Goal: Information Seeking & Learning: Learn about a topic

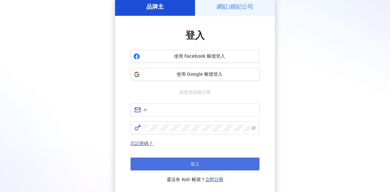
scroll to position [32, 0]
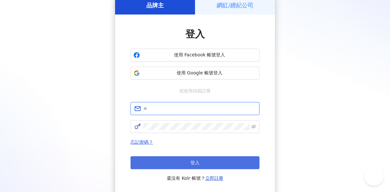
type input "**********"
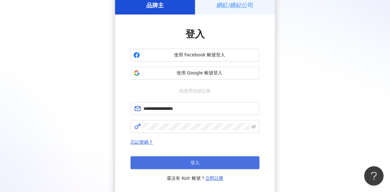
scroll to position [0, 0]
click at [204, 165] on button "登入" at bounding box center [195, 162] width 129 height 13
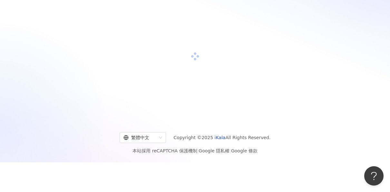
scroll to position [32, 0]
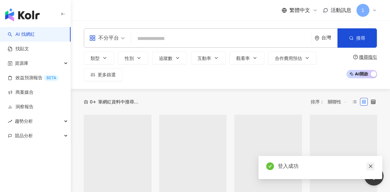
click at [371, 166] on icon "close" at bounding box center [371, 167] width 4 height 4
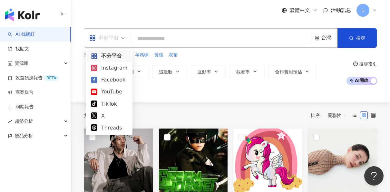
click at [123, 41] on span "不分平台" at bounding box center [106, 38] width 35 height 10
click at [118, 70] on div "Instagram" at bounding box center [109, 68] width 36 height 8
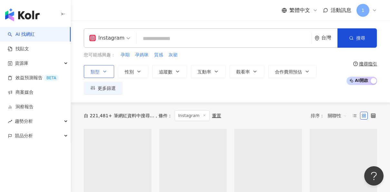
click at [104, 73] on icon "button" at bounding box center [104, 71] width 5 height 5
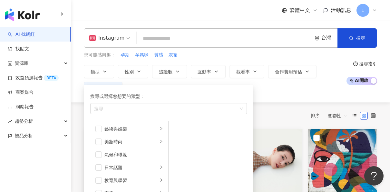
click at [285, 95] on div "Instagram 台灣 搜尋 您可能感興趣： 孕期 孕媽咪 質感 灰裙 類型 搜尋或選擇您想要的類型： 搜尋 藝術與娛樂 美妝時尚 氣候和環境 日常話題 教…" at bounding box center [230, 62] width 319 height 82
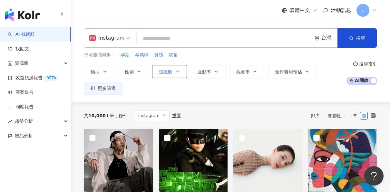
click at [166, 71] on span "追蹤數" at bounding box center [166, 71] width 14 height 5
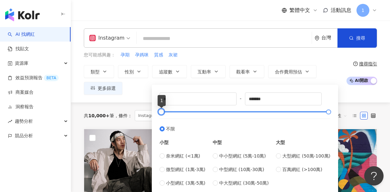
click at [162, 112] on div at bounding box center [162, 112] width 4 height 4
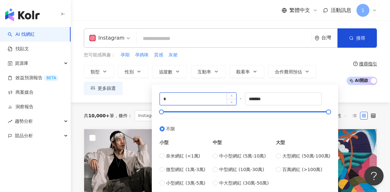
click at [177, 98] on input "*" at bounding box center [198, 99] width 76 height 12
type input "****"
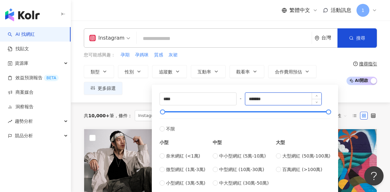
click at [280, 97] on input "*******" at bounding box center [284, 99] width 76 height 12
click at [282, 98] on input "*******" at bounding box center [284, 99] width 76 height 12
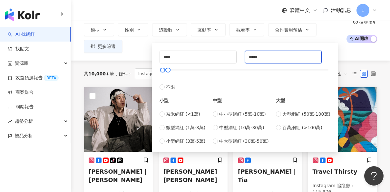
scroll to position [32, 0]
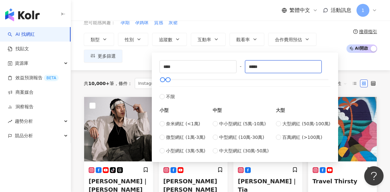
type input "*****"
click at [144, 55] on div "類型 性別 追蹤數 互動率 觀看率 合作費用預估 更多篩選 **** - ***** 不限 小型 奈米網紅 (<1萬) 微型網紅 (1萬-3萬) 小型網紅 (…" at bounding box center [213, 48] width 259 height 30
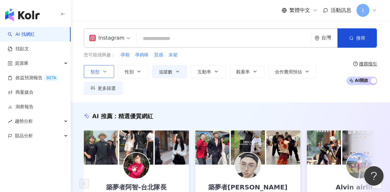
click at [101, 71] on button "類型" at bounding box center [99, 71] width 30 height 13
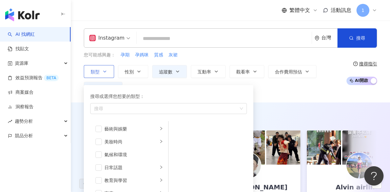
click at [101, 71] on button "類型 搜尋或選擇您想要的類型： 搜尋 藝術與娛樂 美妝時尚 氣候和環境 日常話題 教育與學習 家庭 財經 美食 命理占卜 遊戲 法政社會 生活風格 影視娛樂 …" at bounding box center [99, 71] width 30 height 13
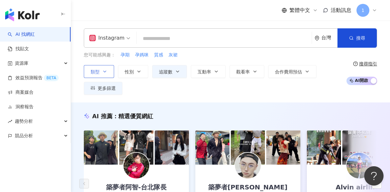
click at [96, 73] on span "類型" at bounding box center [95, 71] width 9 height 5
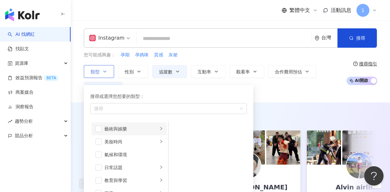
scroll to position [32, 0]
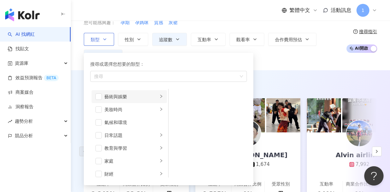
click at [159, 96] on icon "right" at bounding box center [161, 97] width 4 height 4
click at [159, 96] on li "藝術與娛樂" at bounding box center [129, 96] width 75 height 13
click at [159, 109] on icon "right" at bounding box center [161, 109] width 4 height 4
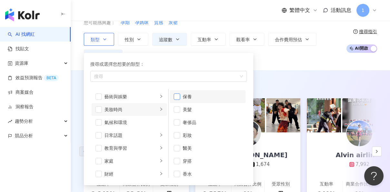
click at [178, 98] on span "button" at bounding box center [177, 97] width 6 height 6
click at [178, 133] on span "button" at bounding box center [177, 135] width 6 height 6
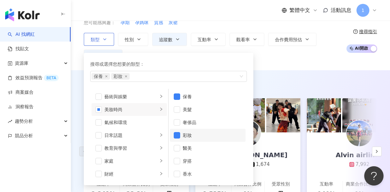
scroll to position [4, 0]
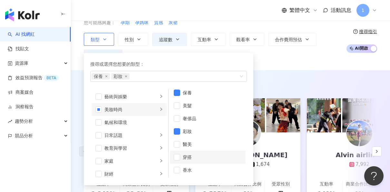
click at [178, 152] on li "穿搭" at bounding box center [208, 157] width 76 height 13
click at [178, 171] on span "button" at bounding box center [177, 170] width 6 height 6
click at [159, 109] on icon "right" at bounding box center [161, 109] width 4 height 4
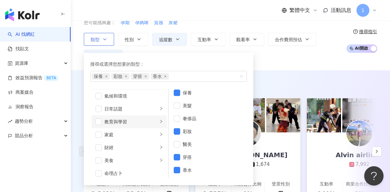
scroll to position [32, 0]
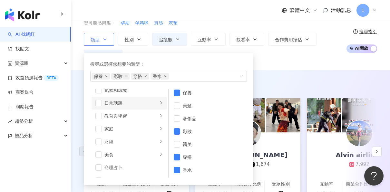
click at [159, 105] on div "button" at bounding box center [161, 103] width 4 height 6
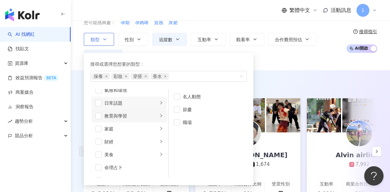
click at [159, 116] on icon "right" at bounding box center [161, 116] width 4 height 4
click at [161, 135] on li "財經" at bounding box center [129, 141] width 75 height 13
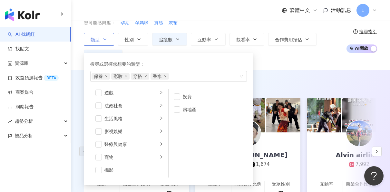
scroll to position [129, 0]
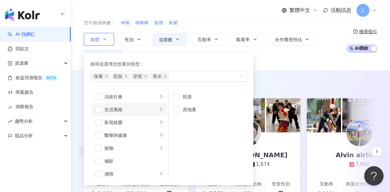
click at [159, 111] on icon "right" at bounding box center [161, 109] width 4 height 4
click at [158, 128] on li "影視娛樂" at bounding box center [129, 122] width 75 height 13
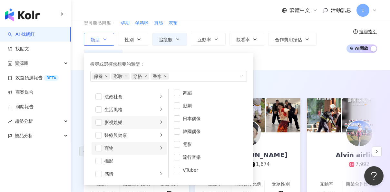
scroll to position [161, 0]
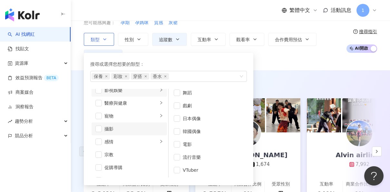
click at [156, 130] on div "攝影" at bounding box center [134, 128] width 59 height 7
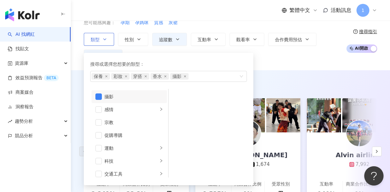
scroll to position [223, 0]
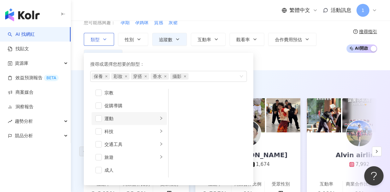
click at [159, 119] on icon "right" at bounding box center [161, 118] width 4 height 4
click at [177, 169] on span "button" at bounding box center [177, 170] width 6 height 6
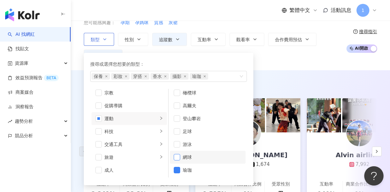
click at [178, 158] on span "button" at bounding box center [177, 157] width 6 height 6
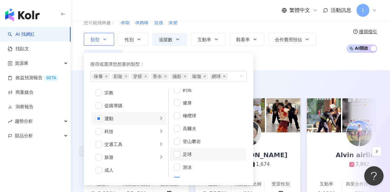
scroll to position [49, 0]
click at [186, 148] on div "登山攀岩" at bounding box center [212, 150] width 59 height 7
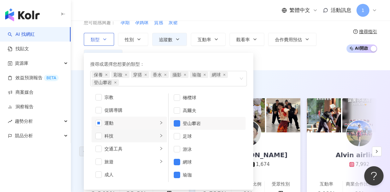
scroll to position [81, 0]
click at [154, 137] on li "科技" at bounding box center [129, 136] width 75 height 13
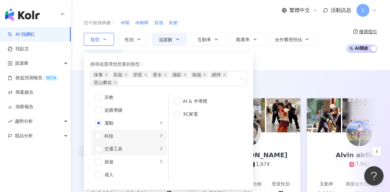
click at [159, 151] on div "button" at bounding box center [161, 149] width 4 height 6
click at [159, 163] on icon "right" at bounding box center [161, 162] width 4 height 4
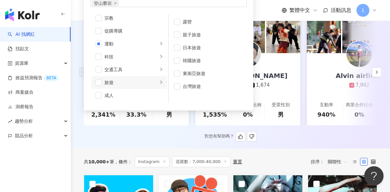
scroll to position [32, 0]
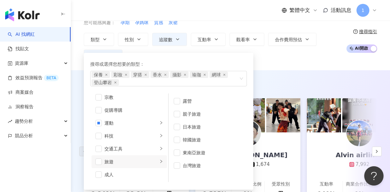
click at [267, 57] on div "類型 搜尋或選擇您想要的類型： 保養 彩妝 穿搭 香水 攝影 瑜珈 網球 登山攀岩 藝術與娛樂 美妝時尚 氣候和環境 日常話題 教育與學習 家庭 財經 美食 …" at bounding box center [213, 48] width 259 height 30
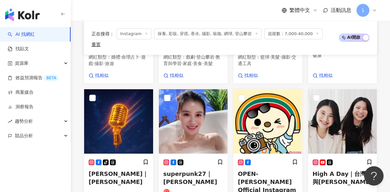
scroll to position [581, 0]
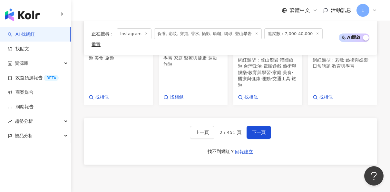
scroll to position [667, 0]
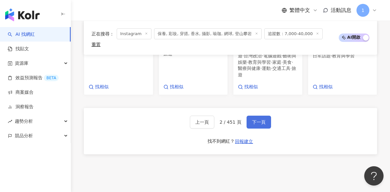
click at [266, 116] on button "下一頁" at bounding box center [259, 122] width 25 height 13
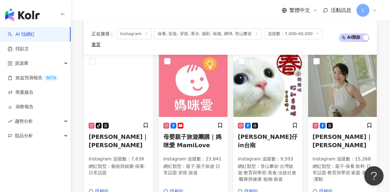
scroll to position [240, 0]
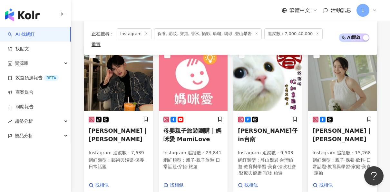
drag, startPoint x: 352, startPoint y: 128, endPoint x: 344, endPoint y: 152, distance: 25.9
click at [328, 164] on span "·" at bounding box center [326, 166] width 1 height 5
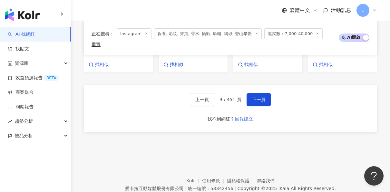
scroll to position [692, 0]
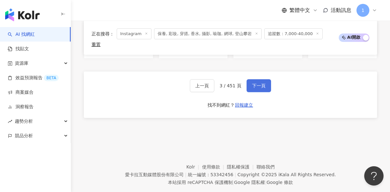
click at [248, 79] on button "下一頁" at bounding box center [259, 85] width 25 height 13
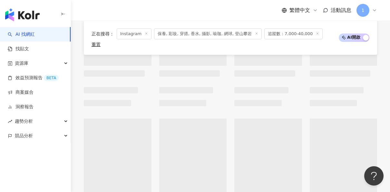
scroll to position [202, 0]
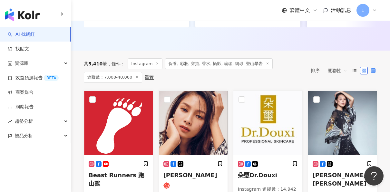
click at [373, 73] on icon at bounding box center [373, 70] width 5 height 5
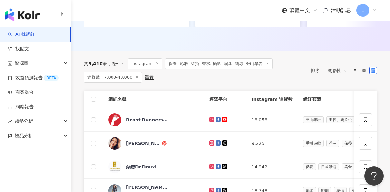
scroll to position [234, 0]
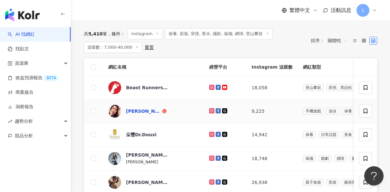
drag, startPoint x: 149, startPoint y: 116, endPoint x: 136, endPoint y: 113, distance: 13.3
click at [136, 113] on div "常立琳 Chloe" at bounding box center [143, 111] width 35 height 6
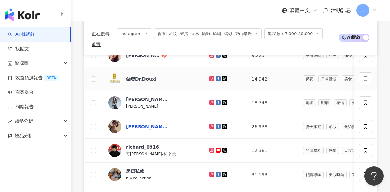
scroll to position [298, 0]
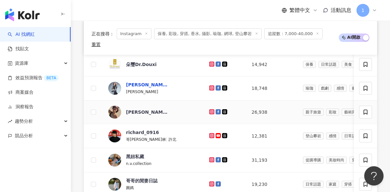
click at [132, 82] on div "張本渝" at bounding box center [147, 85] width 42 height 6
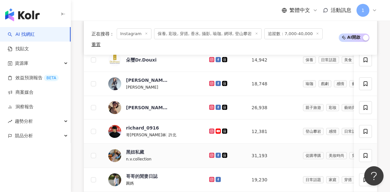
scroll to position [363, 0]
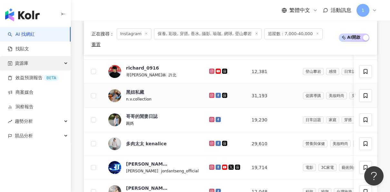
click at [152, 113] on div "哥哥的閒妻日誌" at bounding box center [142, 116] width 32 height 6
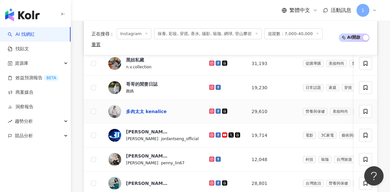
click at [139, 108] on div "多肉太太 kenalice" at bounding box center [146, 111] width 41 height 6
click at [127, 153] on div "林韋君" at bounding box center [147, 156] width 42 height 6
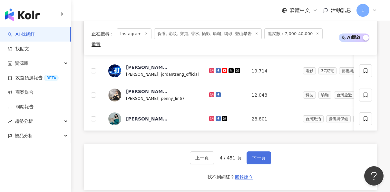
click at [261, 158] on span "下一頁" at bounding box center [259, 157] width 14 height 5
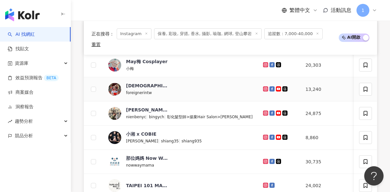
scroll to position [257, 0]
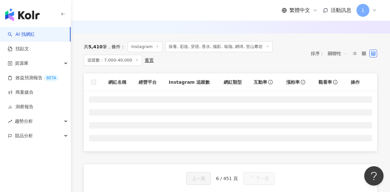
scroll to position [200, 0]
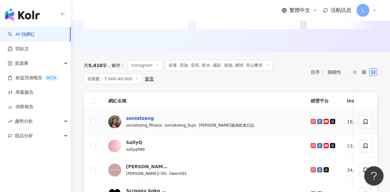
click at [149, 122] on div "soniatzeng" at bounding box center [140, 118] width 28 height 6
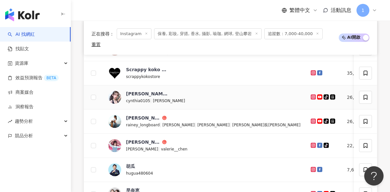
scroll to position [380, 0]
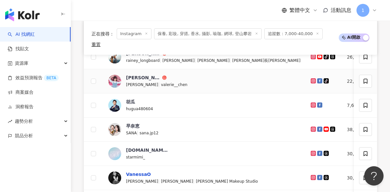
click at [143, 171] on div "VanessaO" at bounding box center [138, 174] width 25 height 6
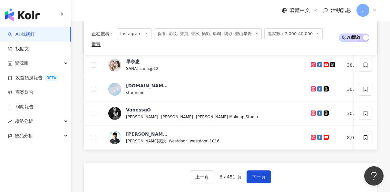
click at [259, 147] on div "網紅名稱 經營平台 Instagram 追蹤數 網紅類型 互動率 漲粉率 觀看率 操作 soniatzeng soniatzeng_fitness | son…" at bounding box center [231, 34] width 294 height 384
click at [260, 175] on span "下一頁" at bounding box center [259, 177] width 14 height 5
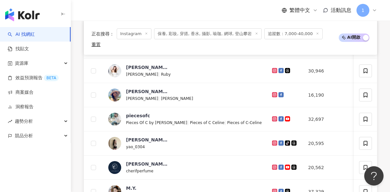
scroll to position [283, 0]
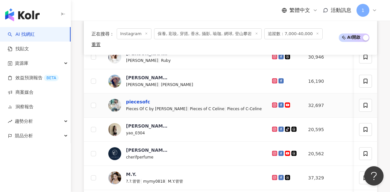
click at [140, 99] on div "piecesofc" at bounding box center [138, 102] width 24 height 6
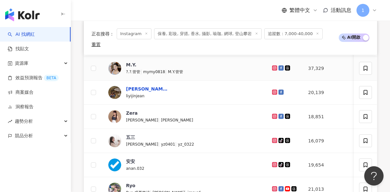
scroll to position [412, 0]
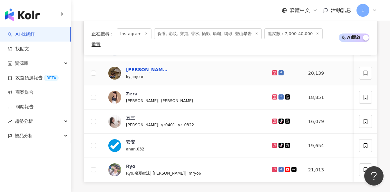
drag, startPoint x: 151, startPoint y: 67, endPoint x: 0, endPoint y: 32, distance: 155.0
click at [151, 67] on div "李依瑾Jean Lee" at bounding box center [147, 69] width 42 height 6
click at [134, 115] on div "五三" at bounding box center [130, 118] width 9 height 6
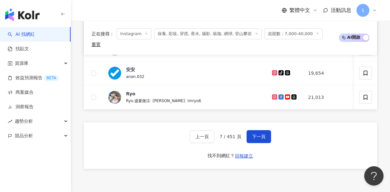
scroll to position [509, 0]
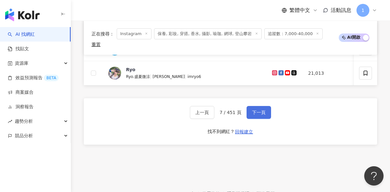
click at [262, 110] on span "下一頁" at bounding box center [259, 112] width 14 height 5
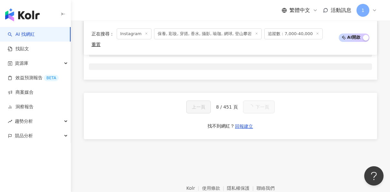
scroll to position [219, 0]
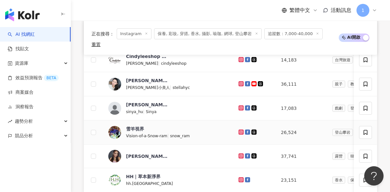
scroll to position [450, 0]
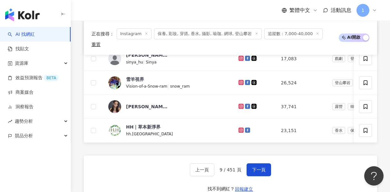
drag, startPoint x: 255, startPoint y: 170, endPoint x: 262, endPoint y: 154, distance: 18.5
click at [255, 171] on span "下一頁" at bounding box center [259, 169] width 14 height 5
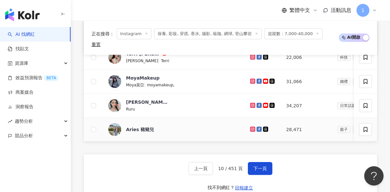
scroll to position [418, 0]
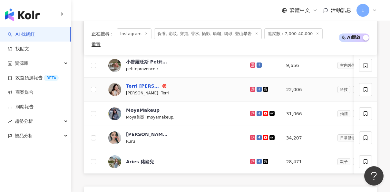
click at [147, 83] on div "Terri 許嘉慧" at bounding box center [143, 86] width 35 height 6
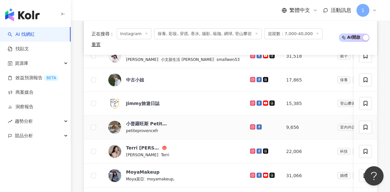
scroll to position [354, 0]
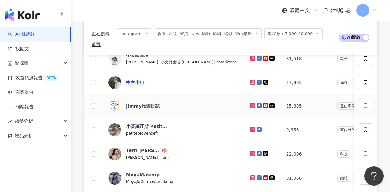
click at [134, 79] on div "中古小姐" at bounding box center [135, 82] width 18 height 6
click at [143, 58] on div "小文甜生活" at bounding box center [137, 55] width 23 height 6
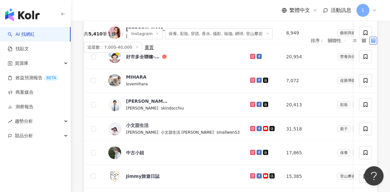
scroll to position [160, 0]
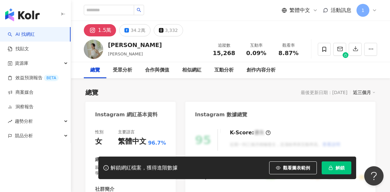
scroll to position [129, 0]
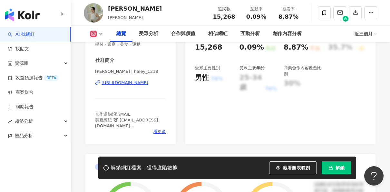
click at [135, 84] on div "https://www.instagram.com/haley_1218/" at bounding box center [125, 83] width 47 height 6
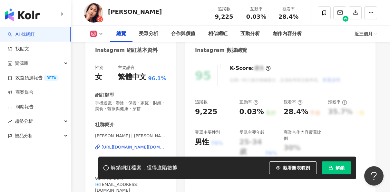
scroll to position [129, 0]
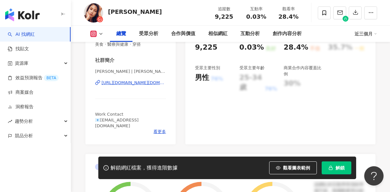
click at [131, 85] on div "https://www.instagram.com/chang.lilin/" at bounding box center [134, 83] width 65 height 6
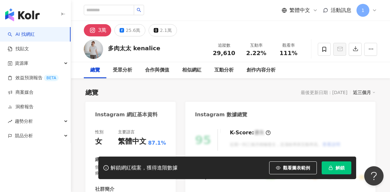
scroll to position [129, 0]
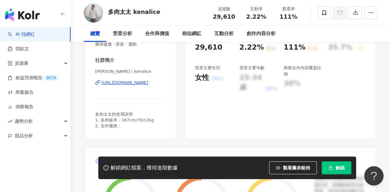
click at [144, 84] on div "https://www.instagram.com/kenalice/" at bounding box center [125, 83] width 47 height 6
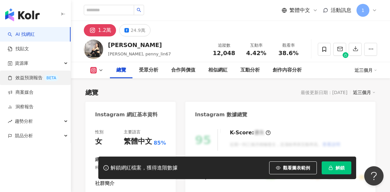
scroll to position [97, 0]
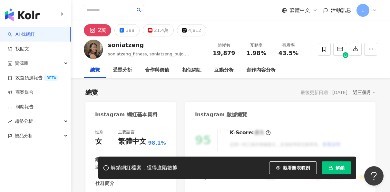
scroll to position [65, 0]
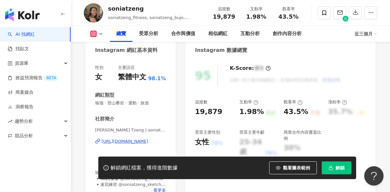
click at [137, 143] on div "https://www.instagram.com/soniatzeng/" at bounding box center [125, 142] width 47 height 6
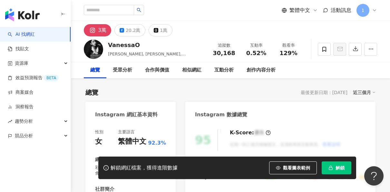
scroll to position [65, 0]
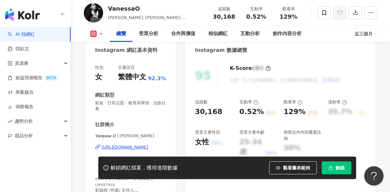
click at [131, 147] on div "https://www.instagram.com/vanessa_loveoo/" at bounding box center [125, 148] width 47 height 6
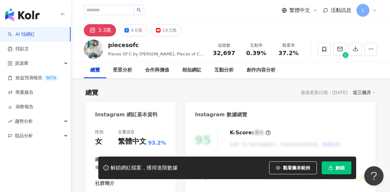
scroll to position [161, 0]
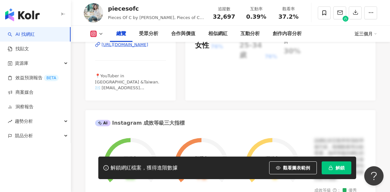
click at [141, 48] on div "https://www.instagram.com/piecesofc/" at bounding box center [125, 45] width 47 height 6
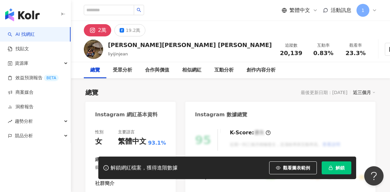
click at [127, 156] on div "網紅類型" at bounding box center [130, 159] width 71 height 7
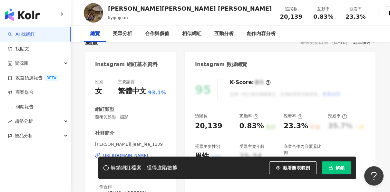
click at [95, 142] on div "[PERSON_NAME]| jean_lee_1209 [URL][DOMAIN_NAME]" at bounding box center [130, 161] width 71 height 38
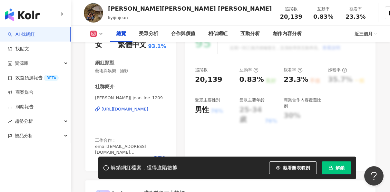
scroll to position [129, 0]
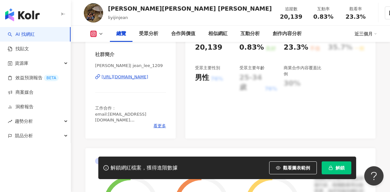
click at [135, 78] on div "https://www.instagram.com/jean_lee_1209/" at bounding box center [125, 77] width 47 height 6
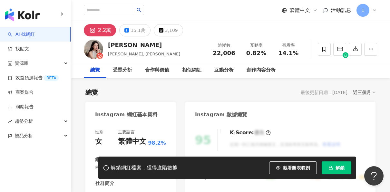
click at [131, 165] on span "科技 · 保養 · 飲料 · 美食 · 運動" at bounding box center [130, 168] width 71 height 6
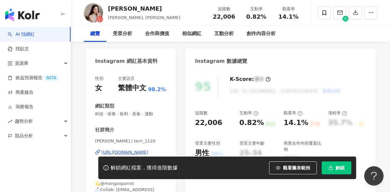
scroll to position [97, 0]
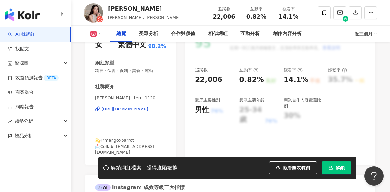
click at [137, 109] on div "https://www.instagram.com/terri_1120/" at bounding box center [125, 109] width 47 height 6
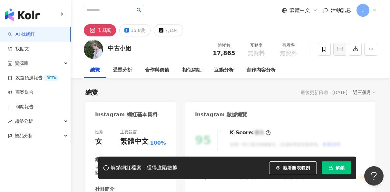
scroll to position [65, 0]
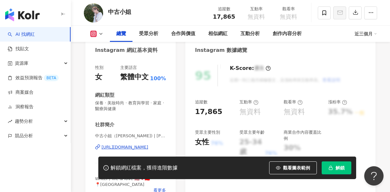
click at [125, 147] on div "https://www.instagram.com/welovesheep/" at bounding box center [125, 148] width 47 height 6
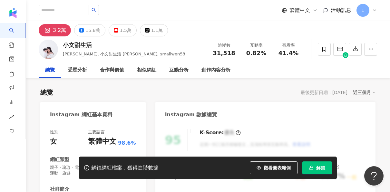
scroll to position [97, 0]
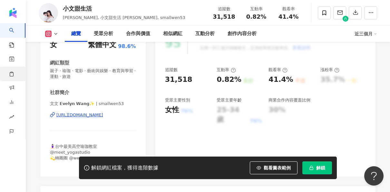
drag, startPoint x: 106, startPoint y: 113, endPoint x: 20, endPoint y: 72, distance: 95.5
click at [103, 113] on div "[URL][DOMAIN_NAME]" at bounding box center [79, 115] width 47 height 6
